Goal: Task Accomplishment & Management: Manage account settings

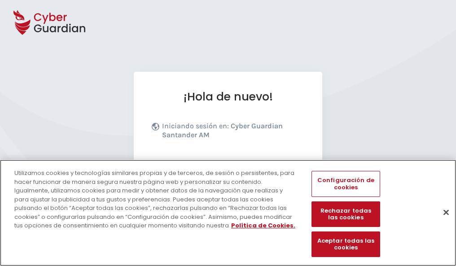
scroll to position [110, 0]
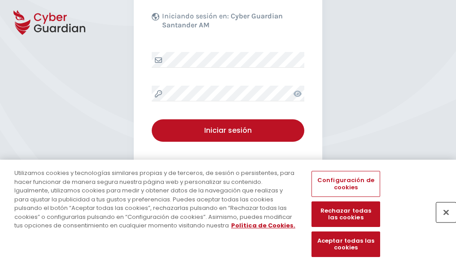
click at [442, 222] on button "Cerrar" at bounding box center [446, 212] width 20 height 20
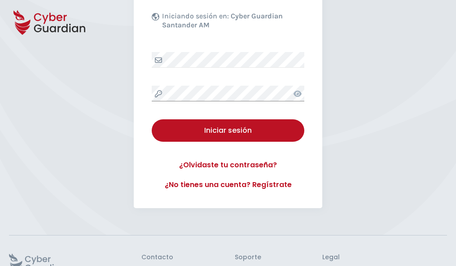
scroll to position [175, 0]
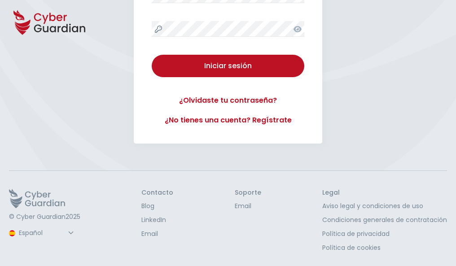
click at [152, 55] on button "Iniciar sesión" at bounding box center [228, 66] width 153 height 22
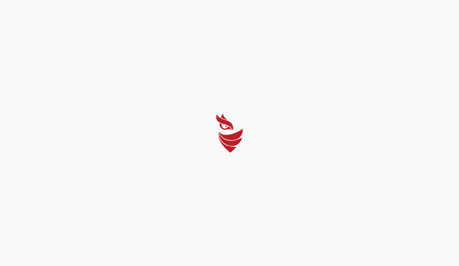
select select "English"
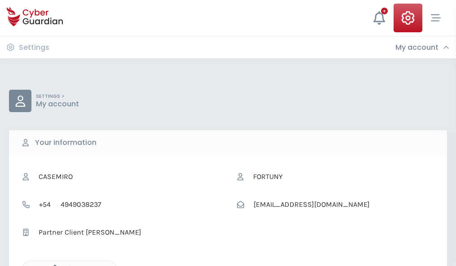
click at [52, 265] on icon "button" at bounding box center [53, 269] width 8 height 8
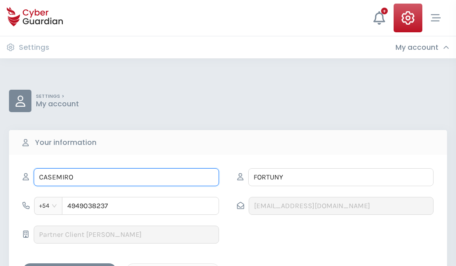
click at [126, 177] on input "CASEMIRO" at bounding box center [126, 177] width 185 height 18
type input "C"
type input "Mariana"
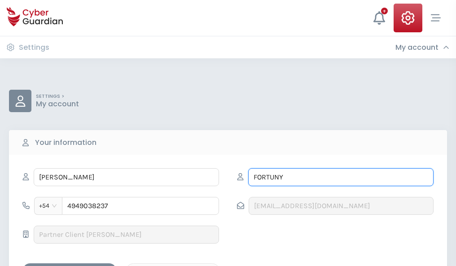
click at [341, 177] on input "FORTUNY" at bounding box center [340, 177] width 185 height 18
type input "F"
type input "Córdoba"
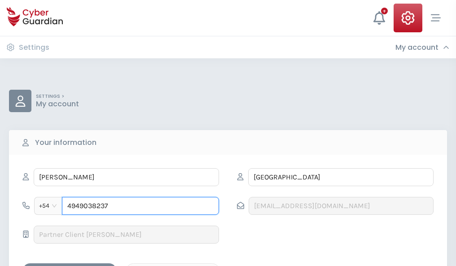
click at [140, 206] on input "4949038237" at bounding box center [140, 206] width 157 height 18
type input "4"
type input "4882749820"
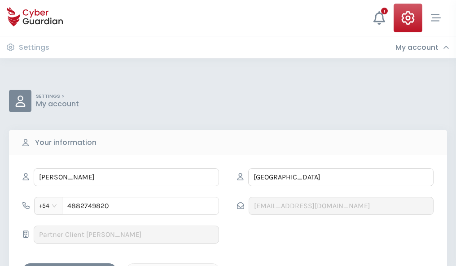
click at [70, 266] on div "Save changes" at bounding box center [69, 271] width 81 height 11
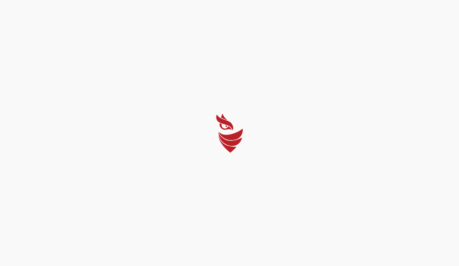
select select "English"
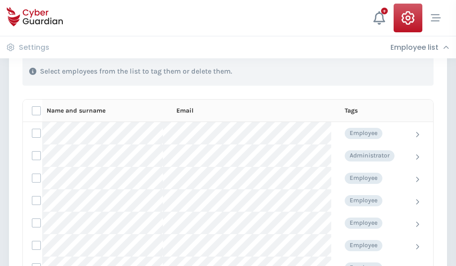
scroll to position [384, 0]
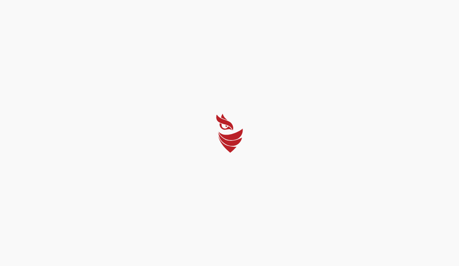
select select "English"
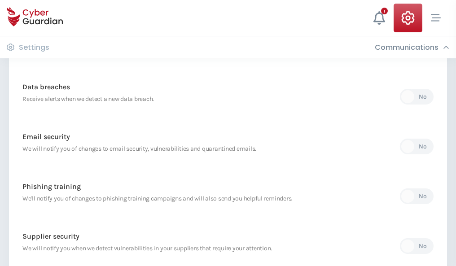
scroll to position [472, 0]
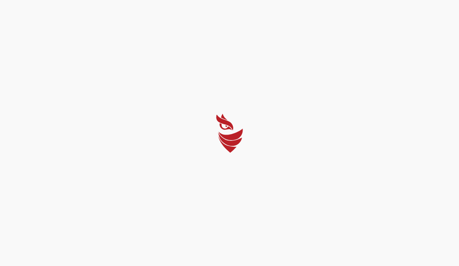
select select "English"
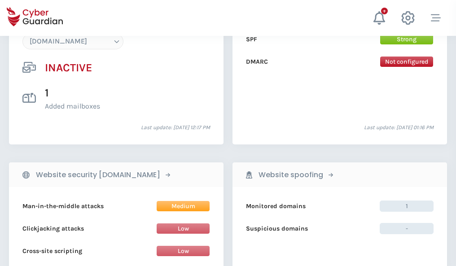
scroll to position [844, 0]
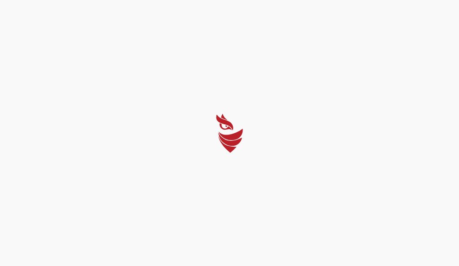
select select "English"
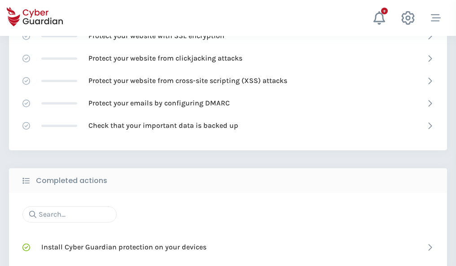
scroll to position [598, 0]
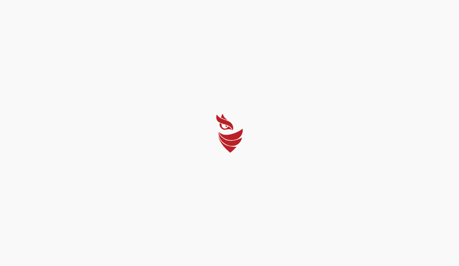
select select "English"
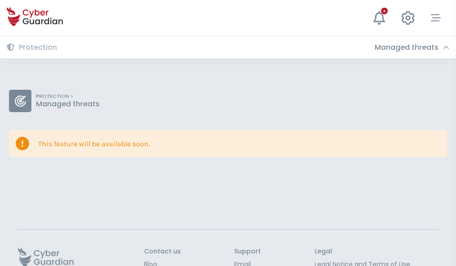
scroll to position [58, 0]
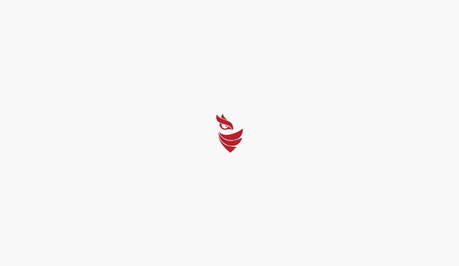
select select "English"
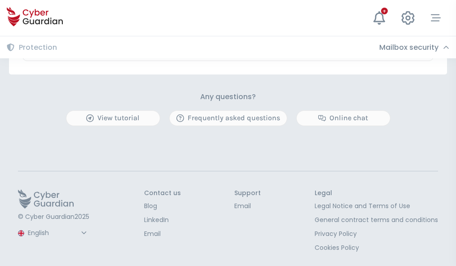
scroll to position [527, 0]
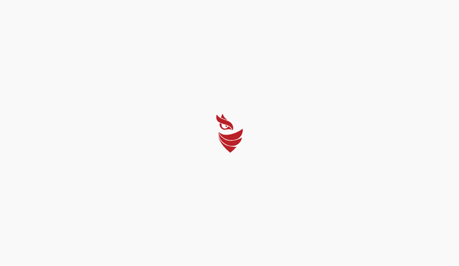
select select "English"
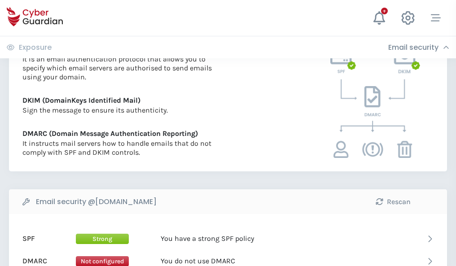
scroll to position [484, 0]
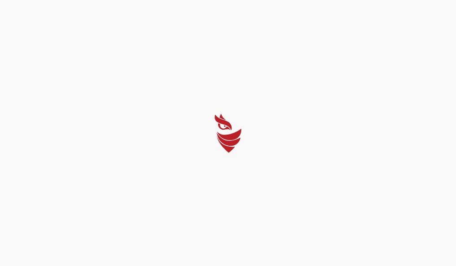
select select "English"
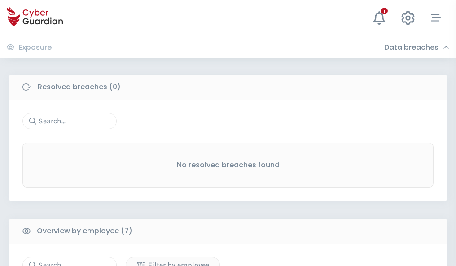
scroll to position [742, 0]
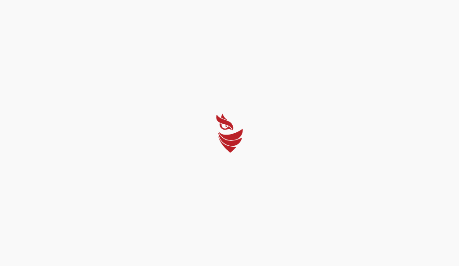
select select "English"
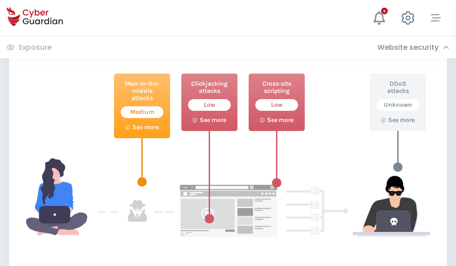
scroll to position [489, 0]
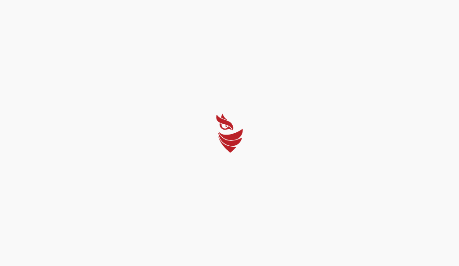
select select "English"
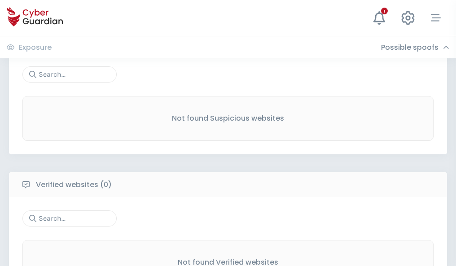
scroll to position [469, 0]
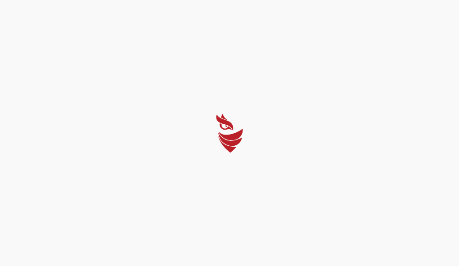
select select "English"
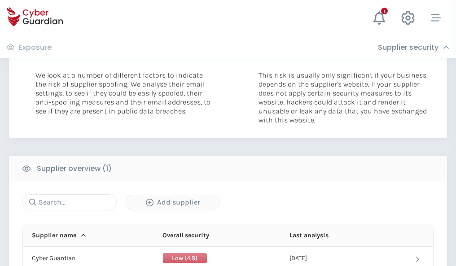
scroll to position [446, 0]
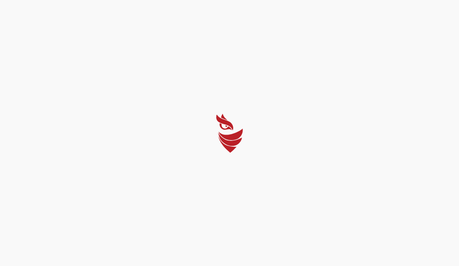
select select "English"
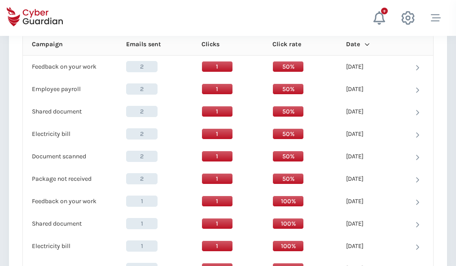
scroll to position [794, 0]
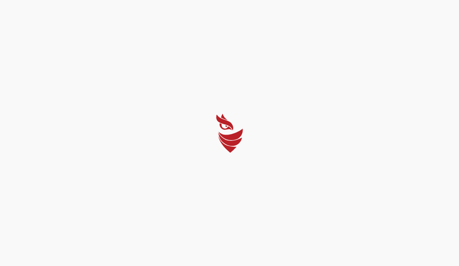
select select "English"
